Goal: Transaction & Acquisition: Subscribe to service/newsletter

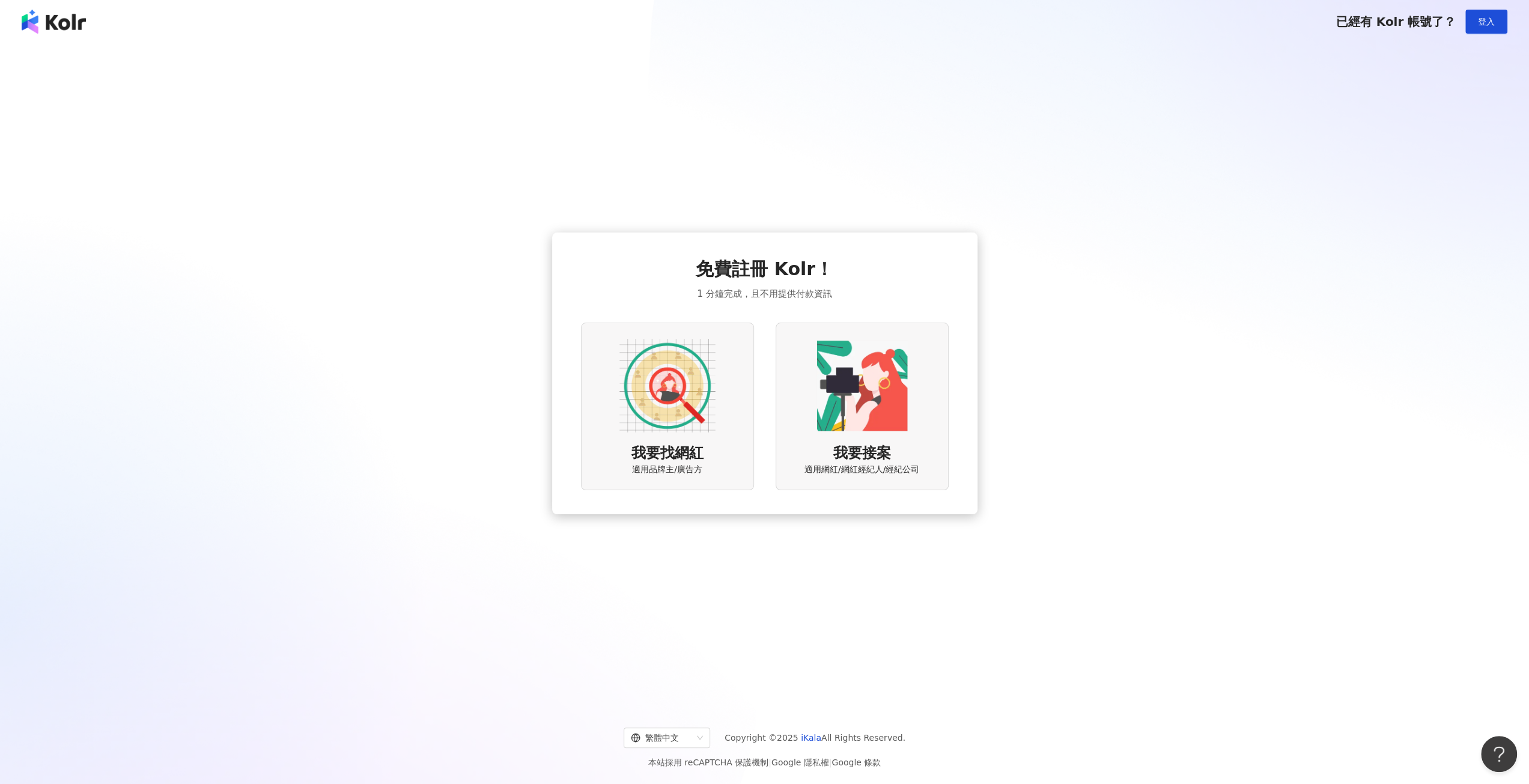
click at [712, 409] on img at bounding box center [667, 385] width 96 height 96
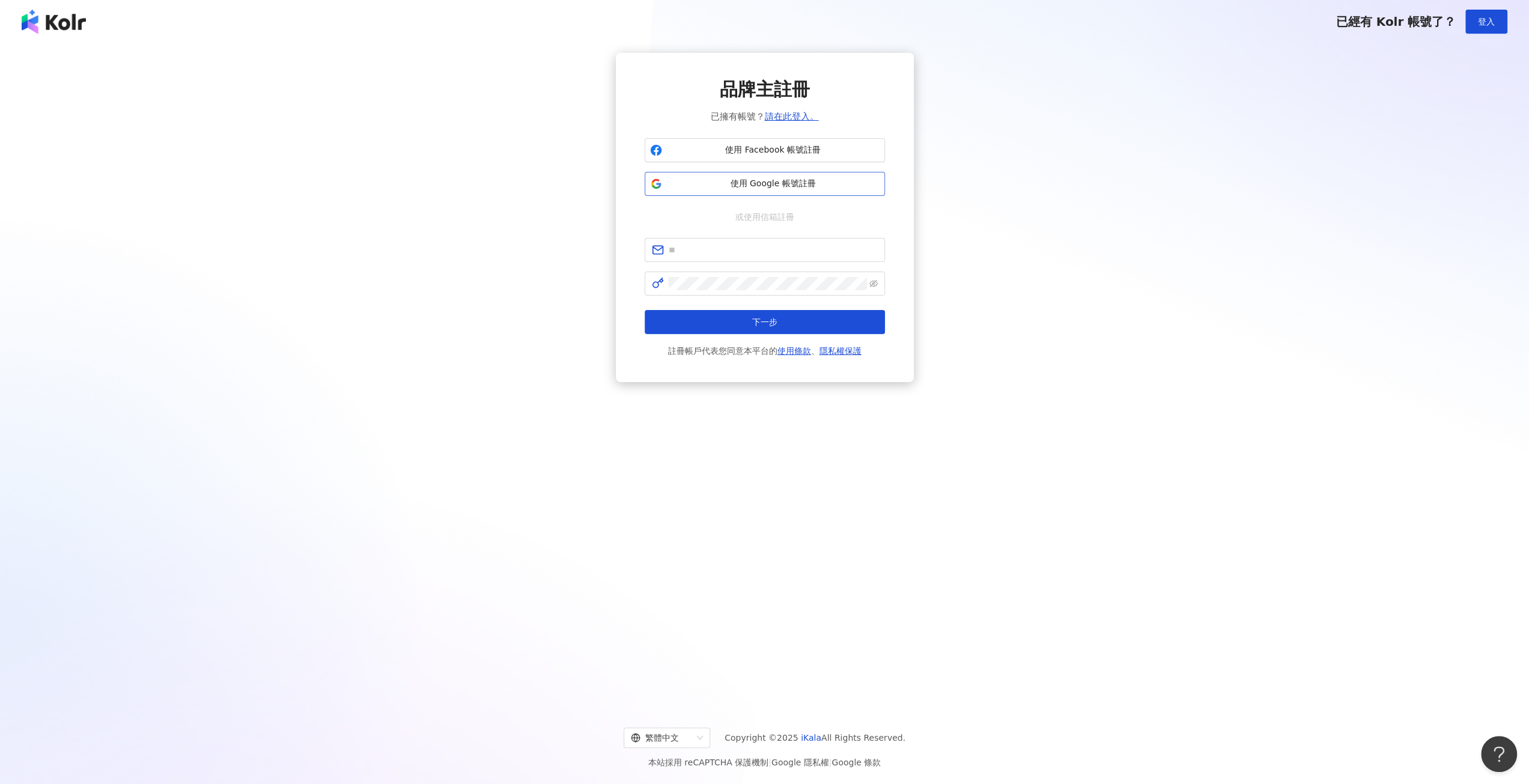
click at [809, 178] on span "使用 Google 帳號註冊" at bounding box center [773, 183] width 213 height 12
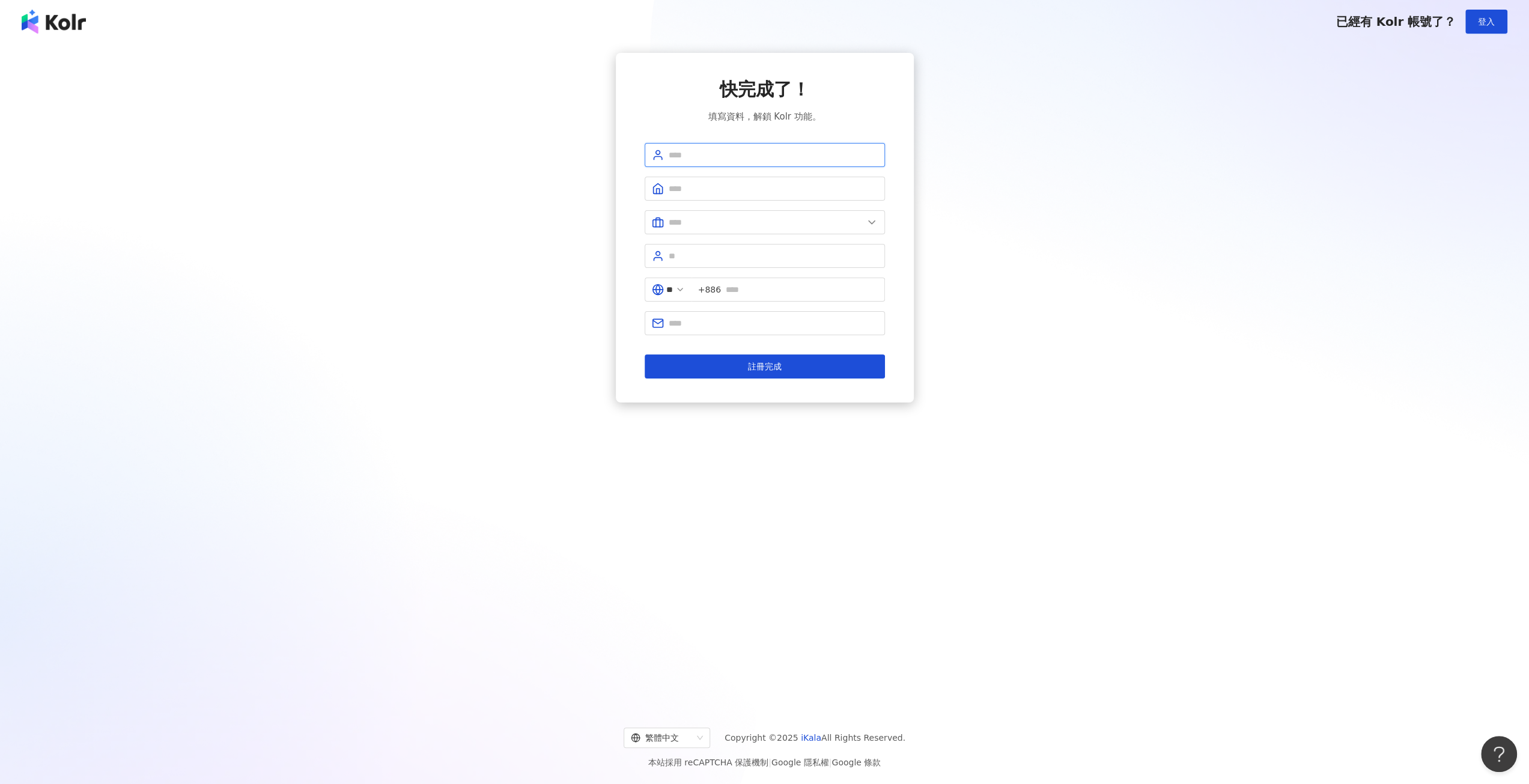
click at [781, 148] on input "text" at bounding box center [773, 154] width 209 height 13
click at [708, 181] on span at bounding box center [764, 189] width 240 height 24
click at [794, 216] on span at bounding box center [764, 226] width 240 height 24
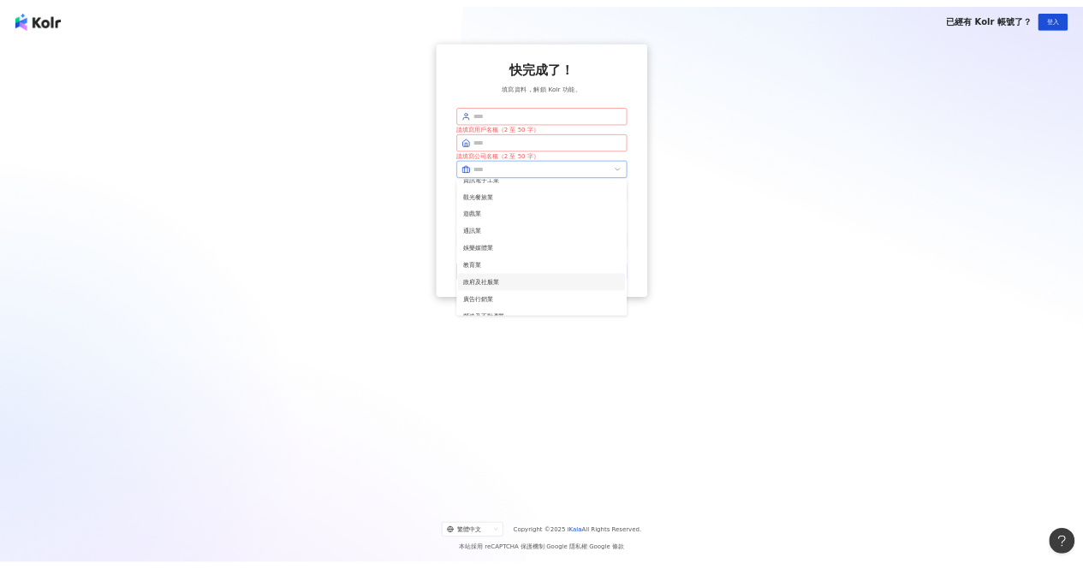
scroll to position [342, 0]
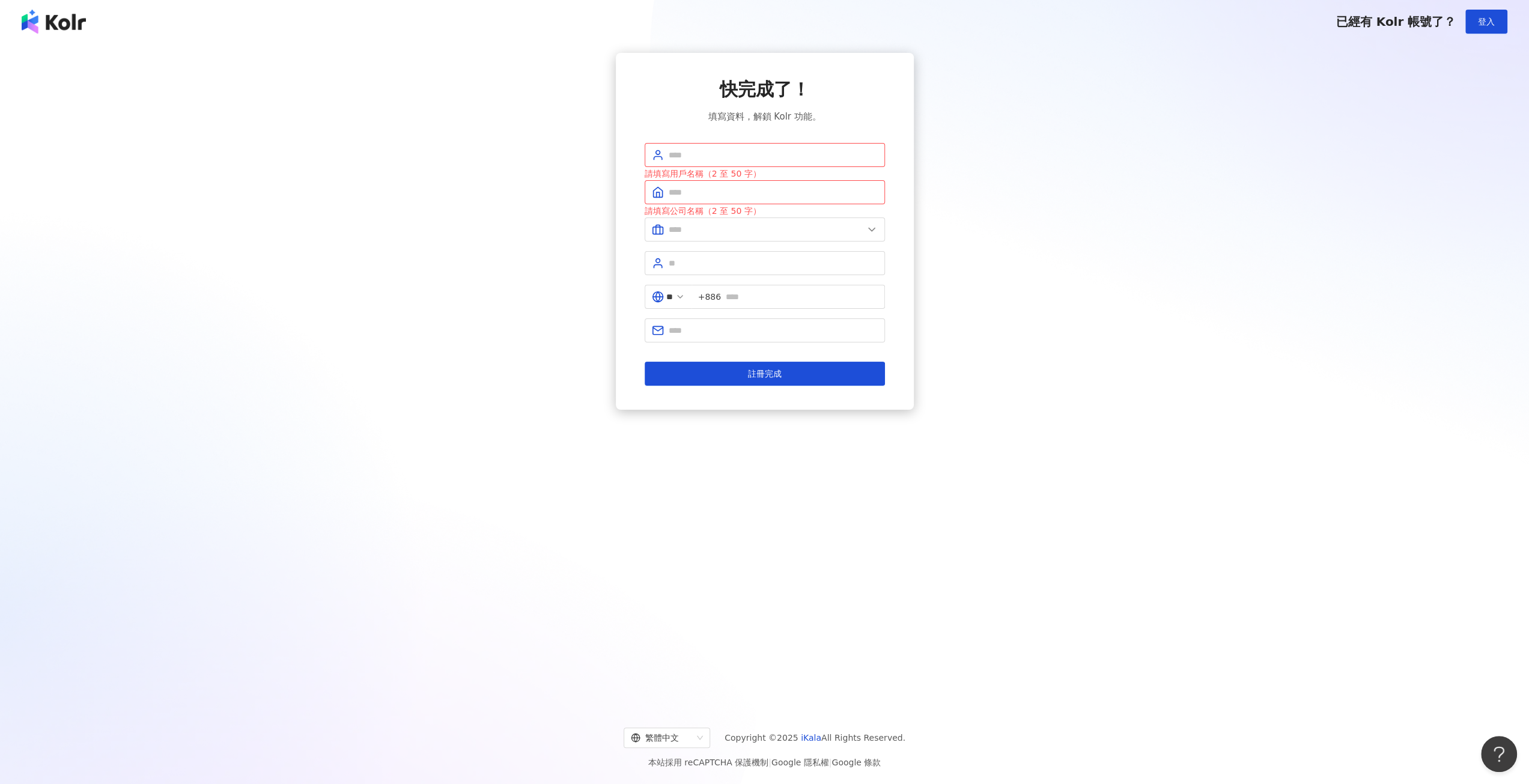
click at [623, 290] on div "快完成了！ 填寫資料，解鎖 Kolr 功能。 請填寫用戶名稱（2 至 50 字） 請填寫公司名稱（2 至 50 字） 美容業 醫療生技及保健業 食品飲料業 批…" at bounding box center [764, 231] width 298 height 357
click at [728, 264] on input "text" at bounding box center [773, 263] width 209 height 13
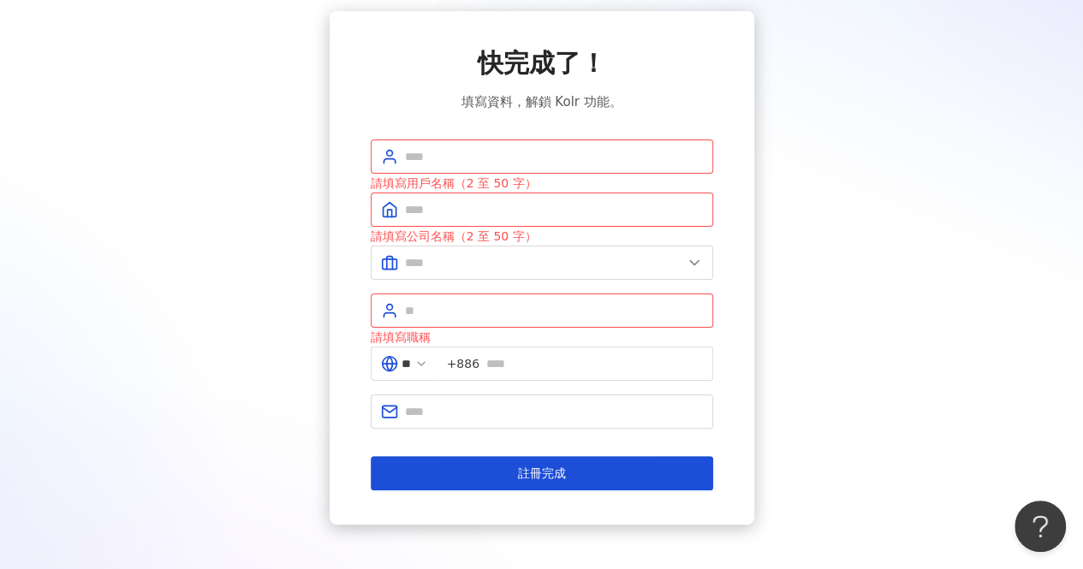
scroll to position [0, 0]
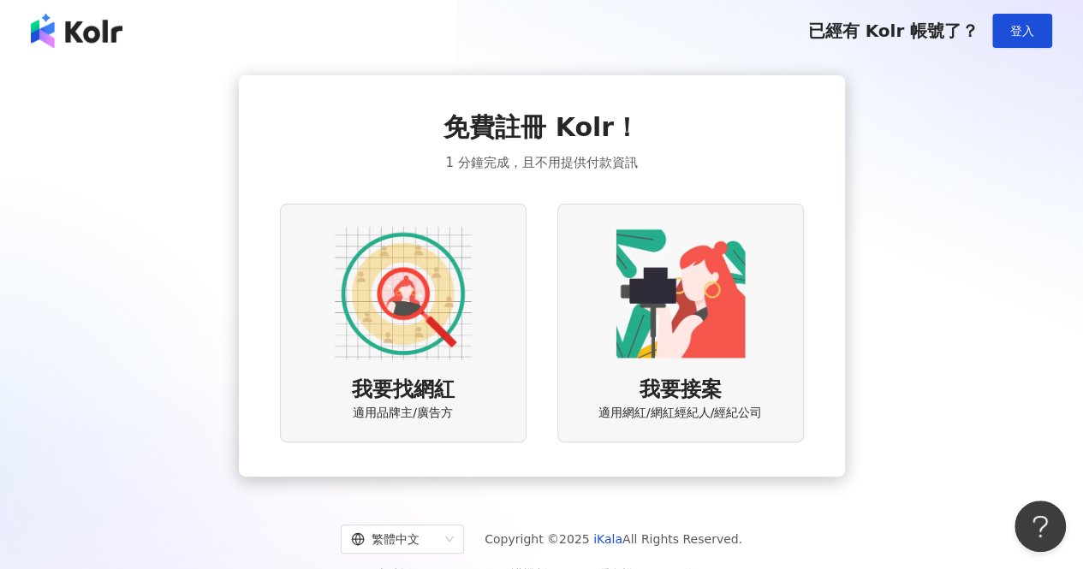
click at [505, 266] on div "我要找網紅 適用品牌主/廣告方" at bounding box center [403, 323] width 246 height 239
